Goal: Information Seeking & Learning: Learn about a topic

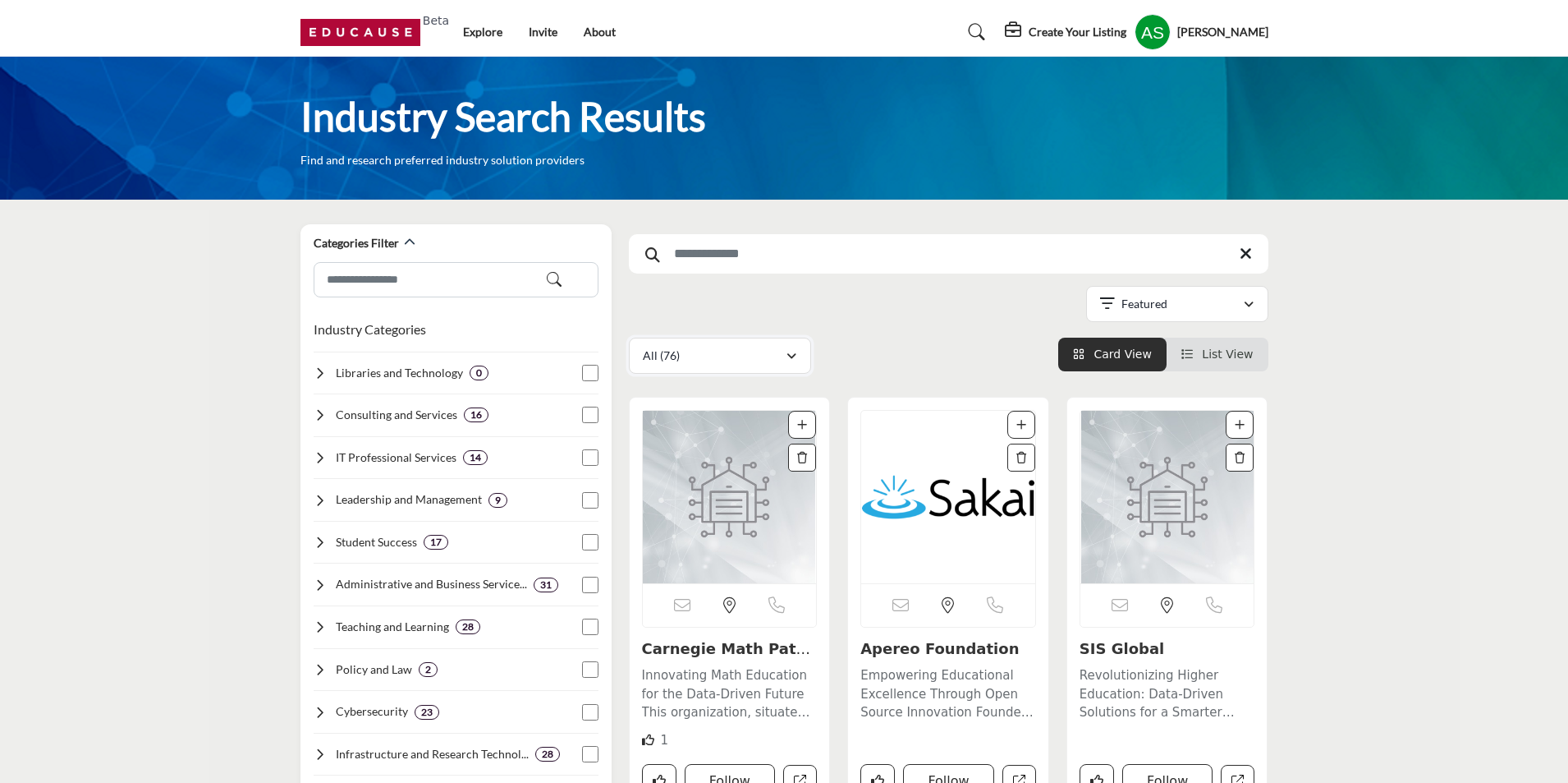
click at [766, 346] on div "All (76)" at bounding box center [714, 355] width 143 height 20
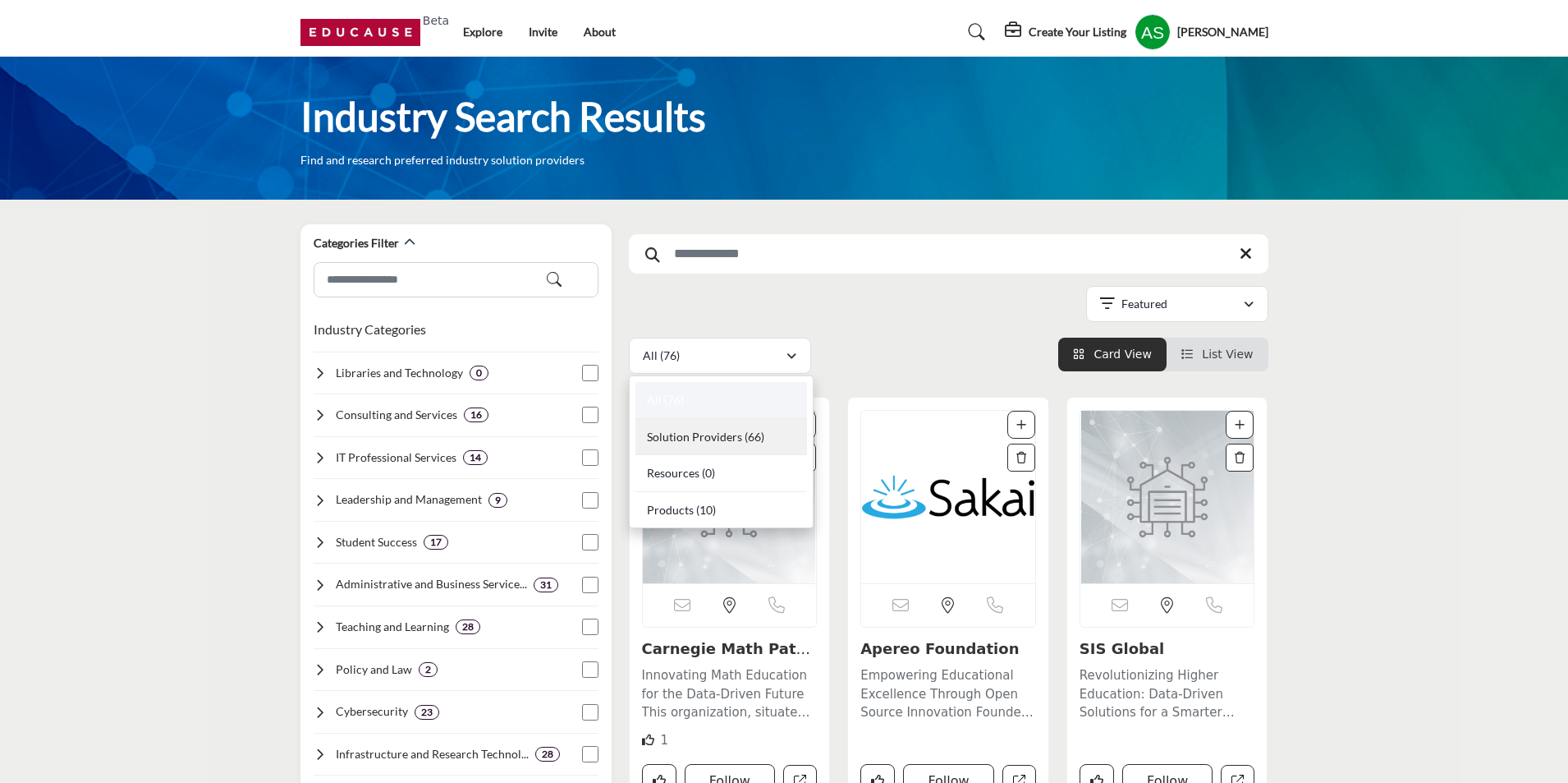
click at [730, 440] on span "Solution Providers" at bounding box center [694, 437] width 95 height 14
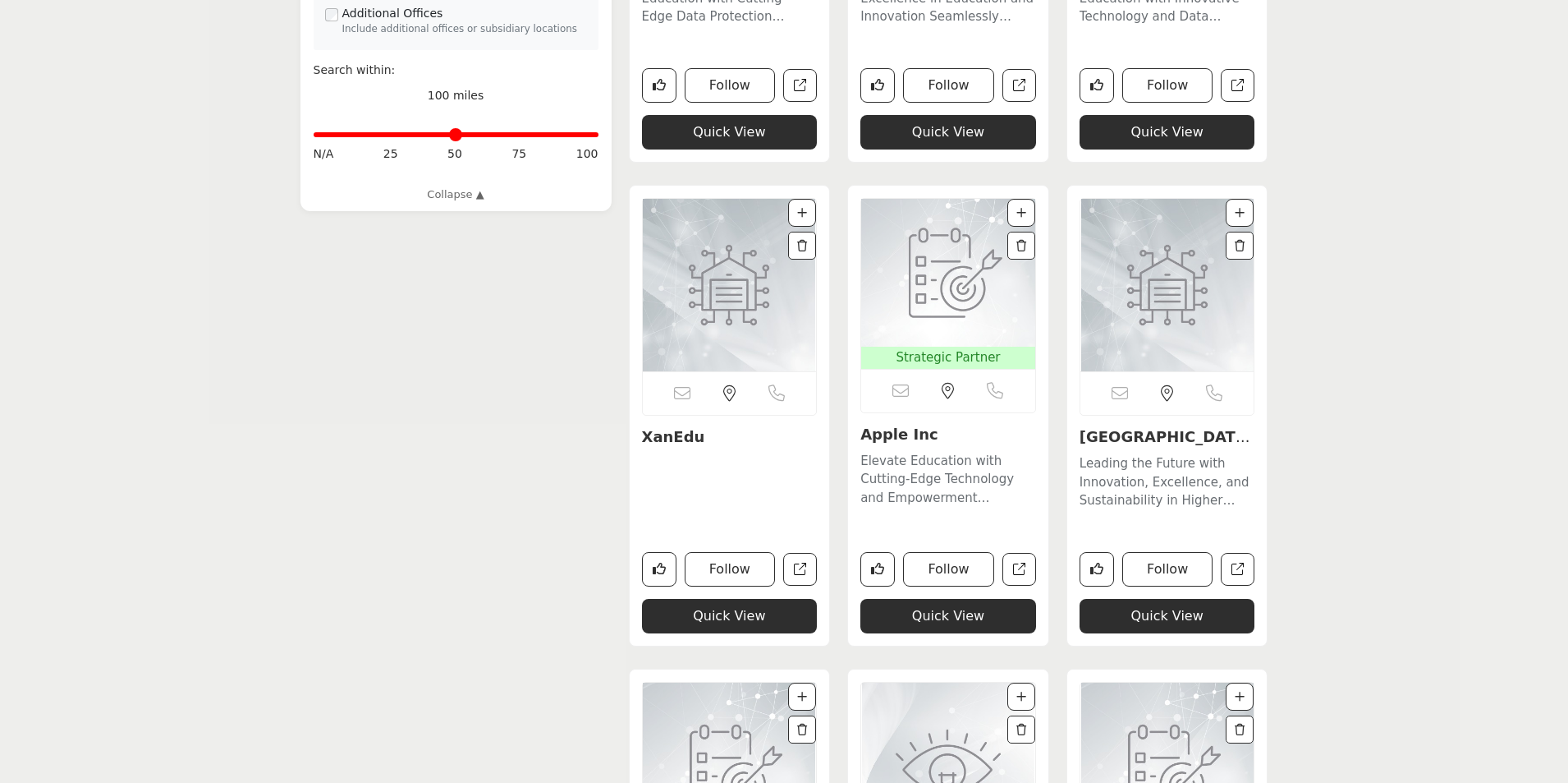
scroll to position [1890, 0]
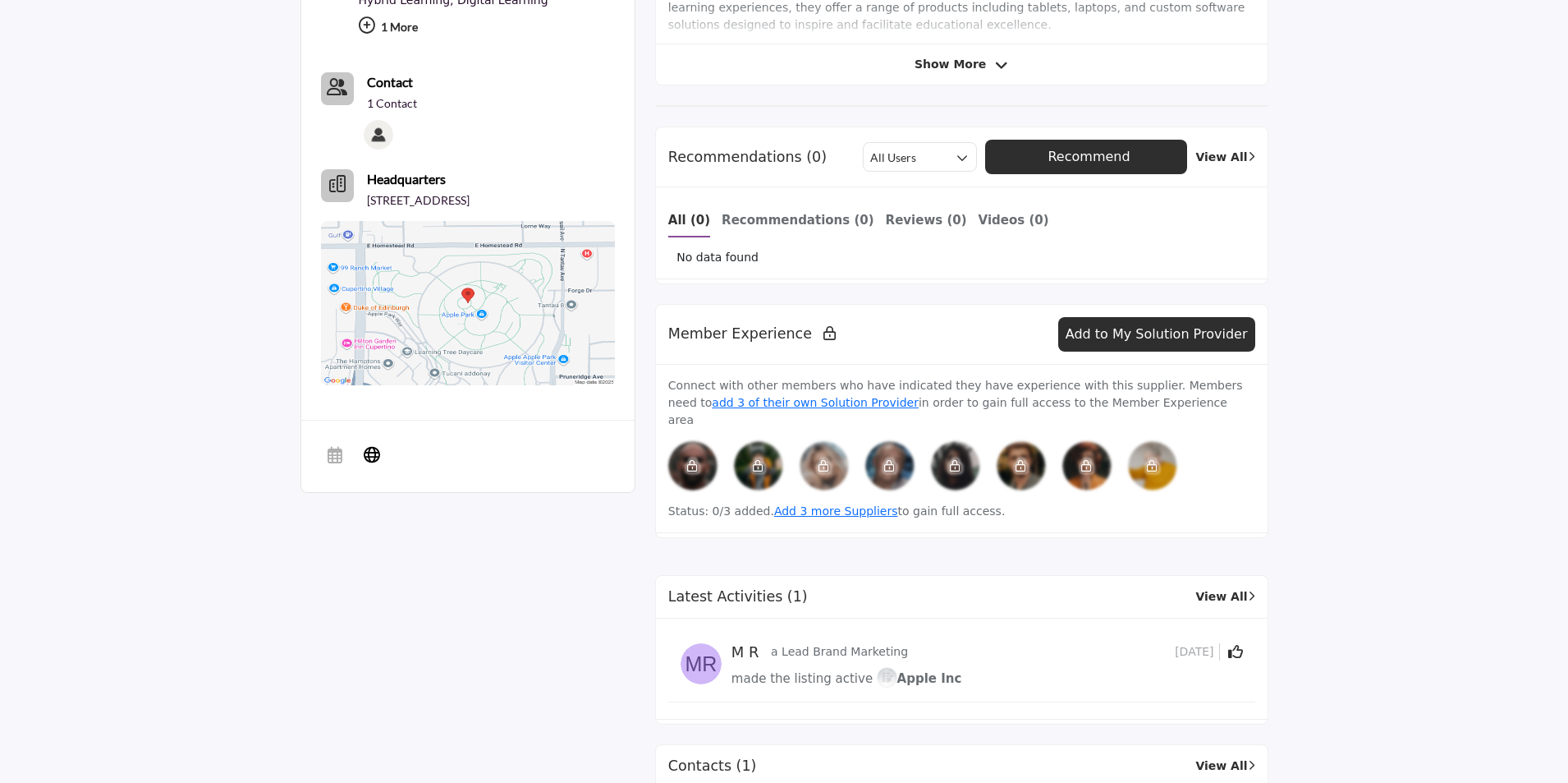
scroll to position [657, 0]
click at [938, 70] on span "Show More" at bounding box center [950, 64] width 71 height 17
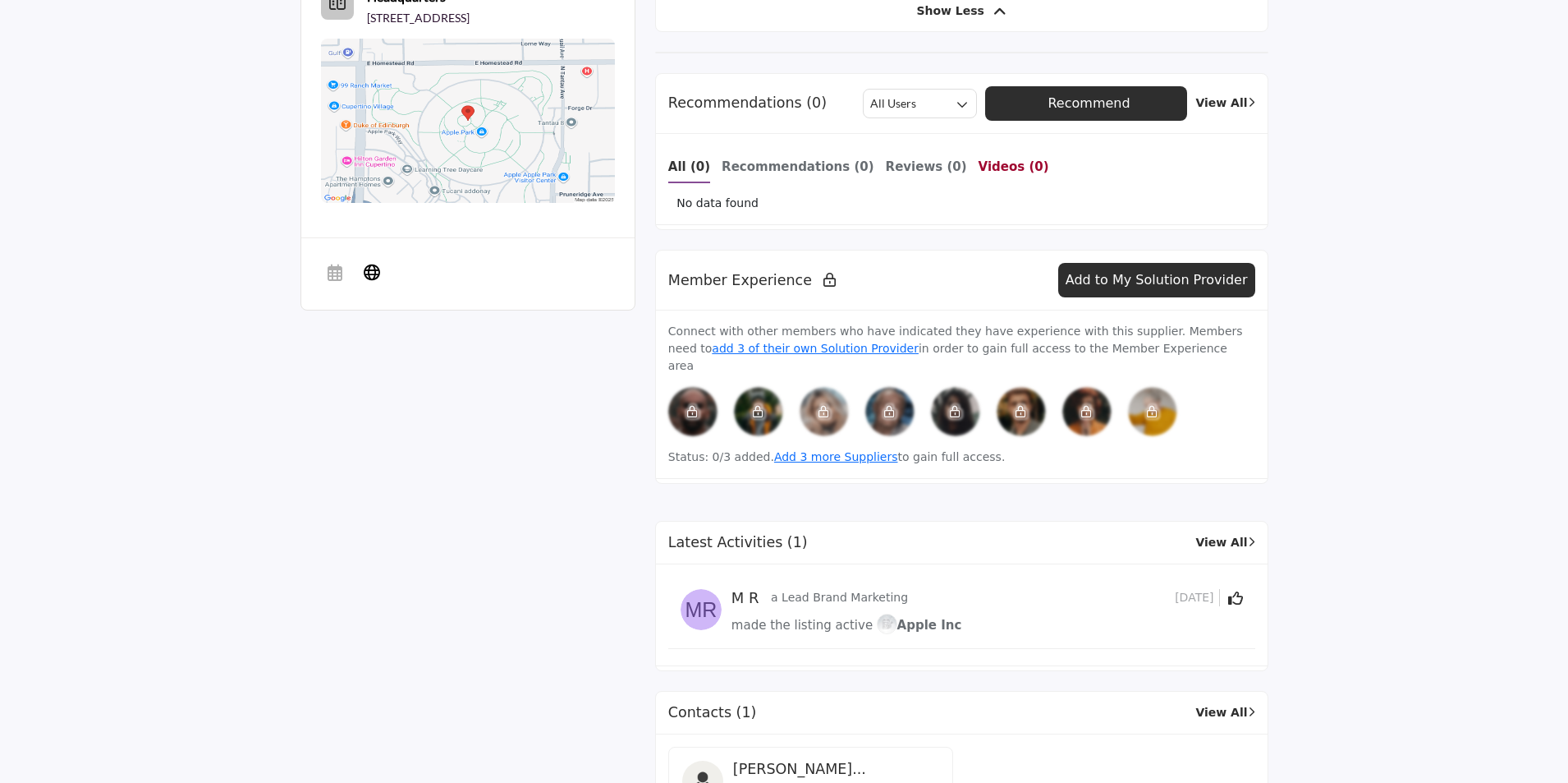
scroll to position [1232, 0]
